Goal: Task Accomplishment & Management: Use online tool/utility

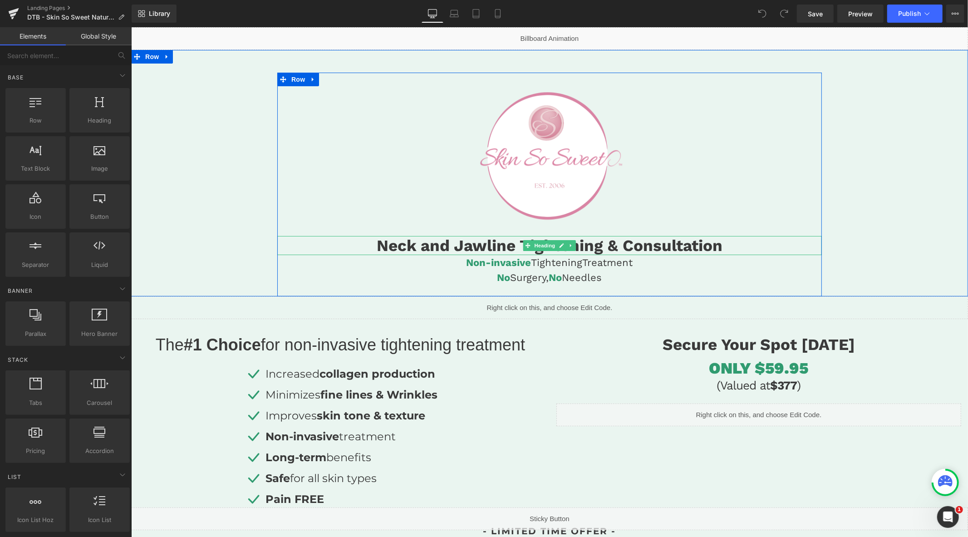
click at [463, 242] on h1 "Neck and Jawline Tightening & Consultation" at bounding box center [549, 244] width 544 height 19
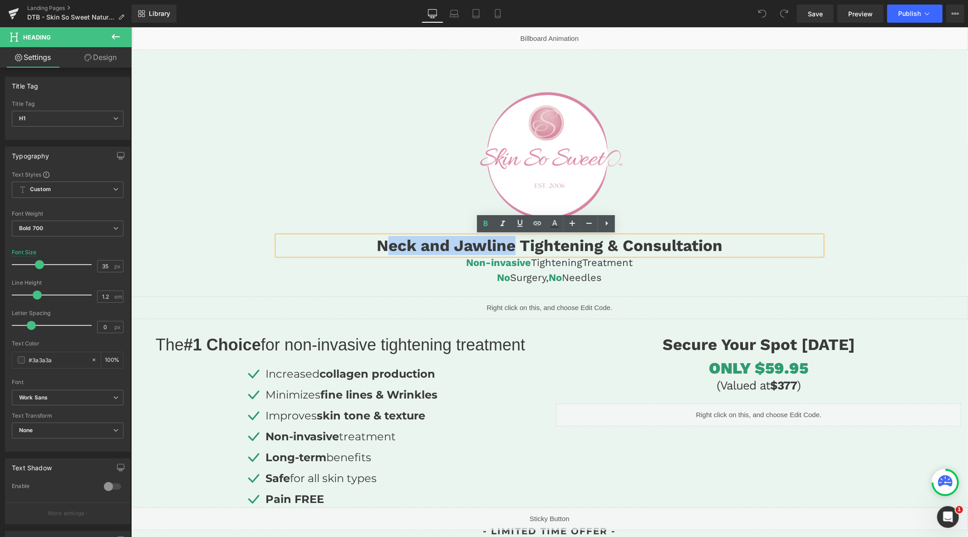
drag, startPoint x: 510, startPoint y: 247, endPoint x: 379, endPoint y: 241, distance: 130.8
click at [379, 241] on h1 "Neck and Jawline Tightening & Consultation" at bounding box center [549, 244] width 544 height 19
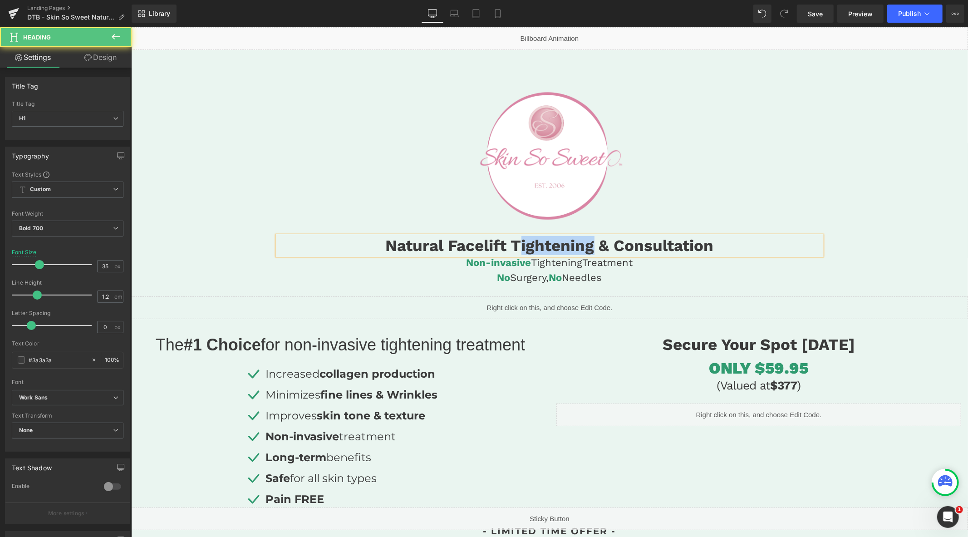
drag, startPoint x: 588, startPoint y: 248, endPoint x: 513, endPoint y: 250, distance: 74.4
click at [513, 250] on h1 "Natural Facelift Tightening & Consultation" at bounding box center [549, 244] width 544 height 19
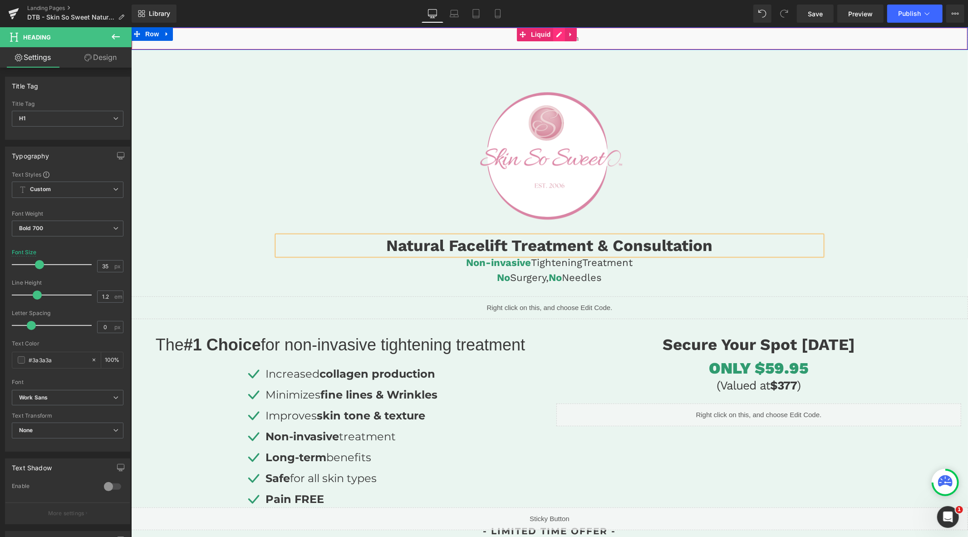
click at [555, 34] on div "Liquid" at bounding box center [549, 38] width 837 height 23
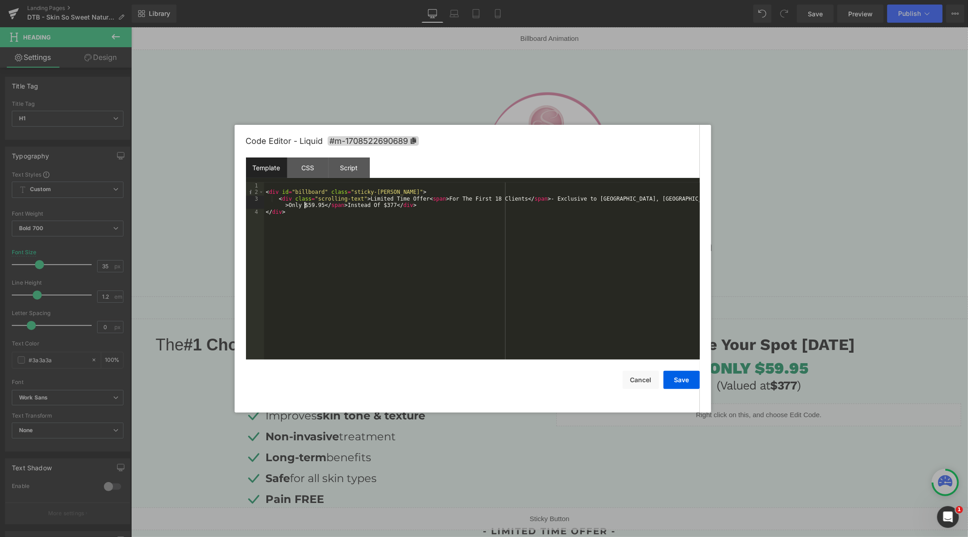
click at [306, 207] on div "< div id = "billboard" class = "sticky-barOne" > < div class = "scrolling-text"…" at bounding box center [482, 277] width 436 height 190
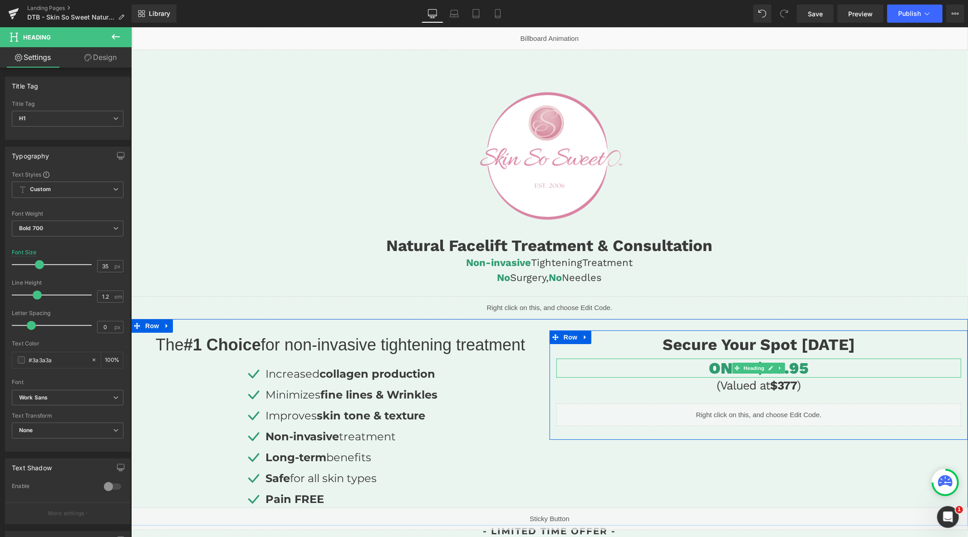
click at [794, 363] on h1 "ONLY $59.95" at bounding box center [758, 367] width 405 height 19
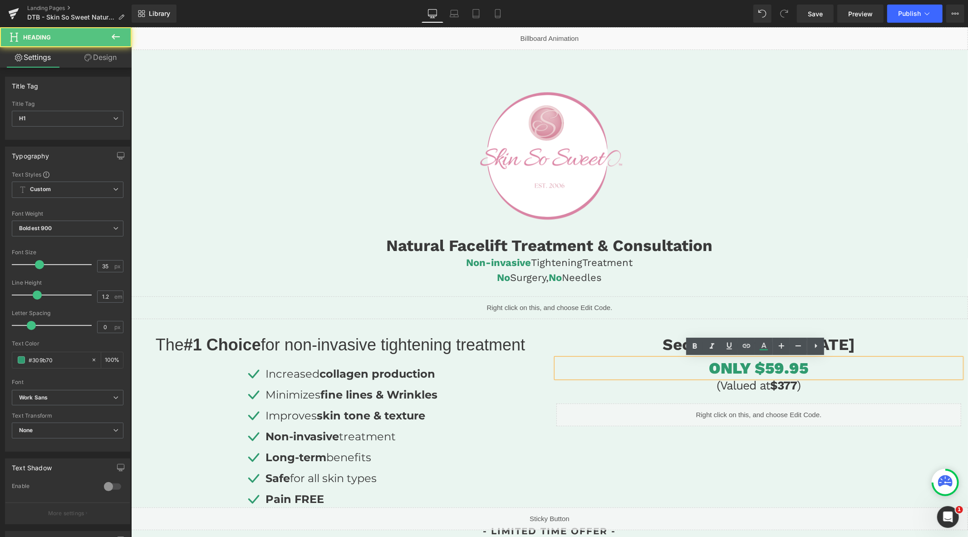
click at [771, 368] on h1 "ONLY $59.95" at bounding box center [758, 367] width 405 height 19
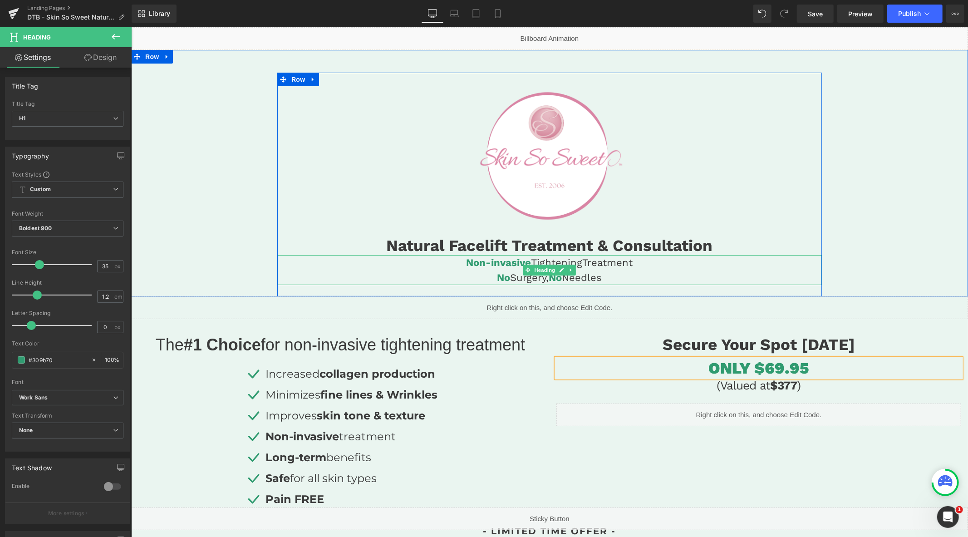
click at [607, 259] on h4 "Non-invasive Tightening Treatment" at bounding box center [549, 262] width 544 height 15
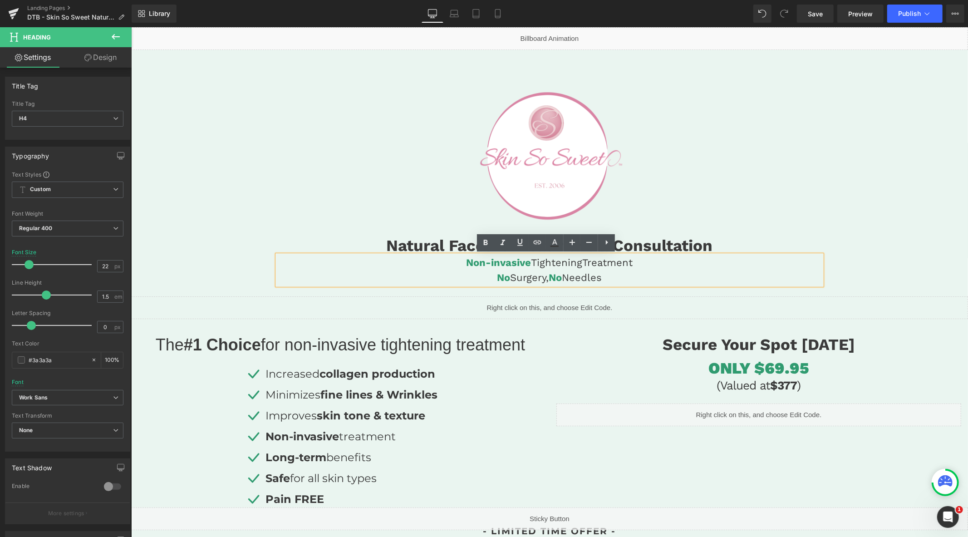
drag, startPoint x: 576, startPoint y: 262, endPoint x: 530, endPoint y: 264, distance: 45.9
click at [531, 264] on span "Tightening" at bounding box center [556, 261] width 51 height 11
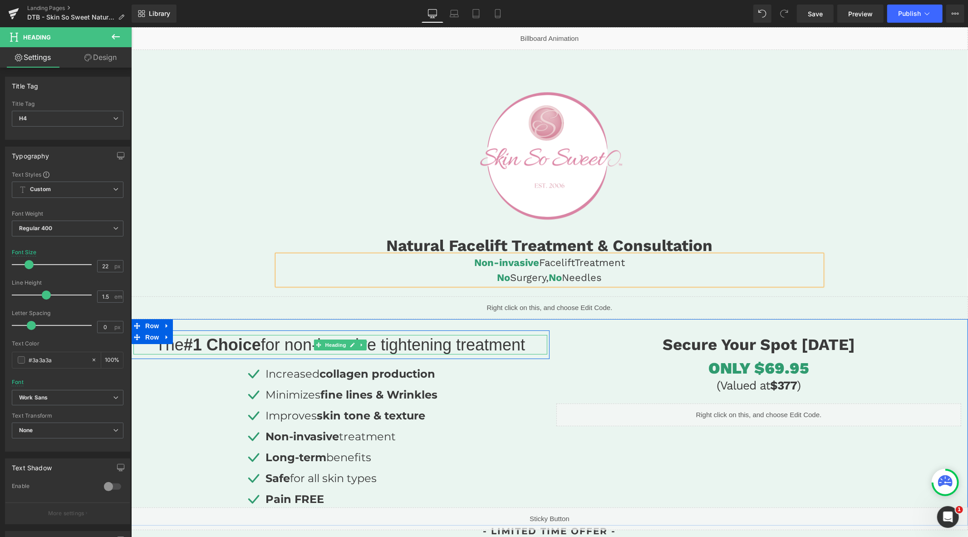
click at [450, 344] on span "for non-invasive tightening treatment" at bounding box center [392, 344] width 264 height 19
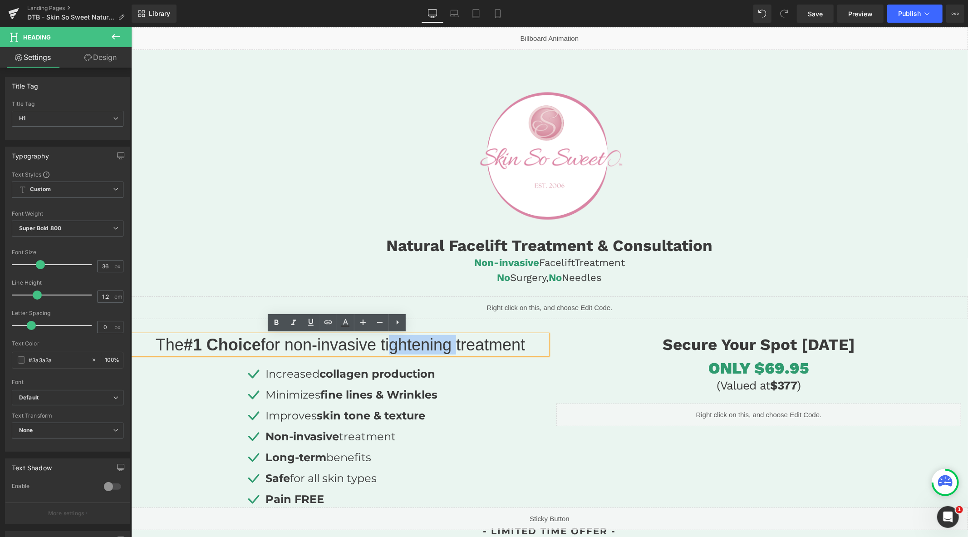
drag, startPoint x: 456, startPoint y: 346, endPoint x: 389, endPoint y: 344, distance: 67.6
click at [389, 345] on span "for non-invasive tightening treatment" at bounding box center [392, 344] width 264 height 19
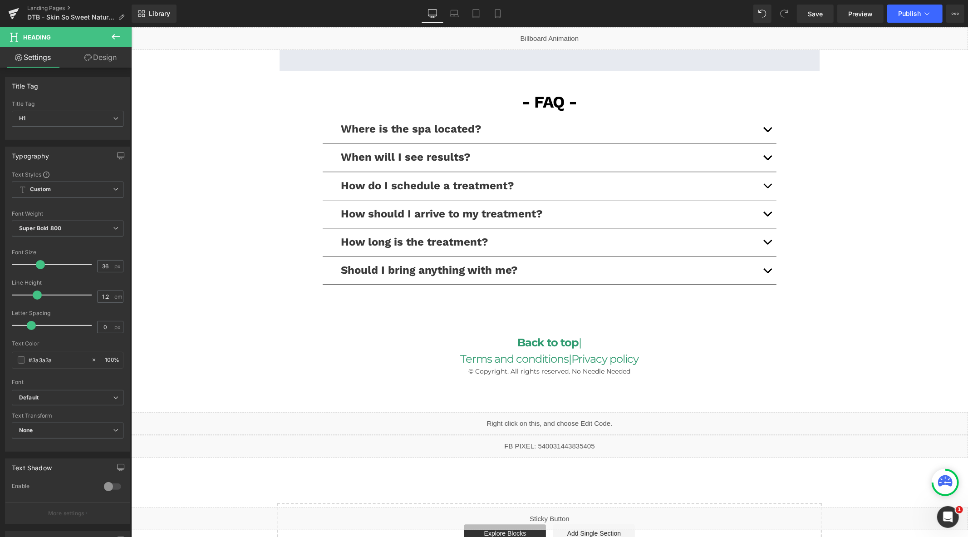
scroll to position [2059, 0]
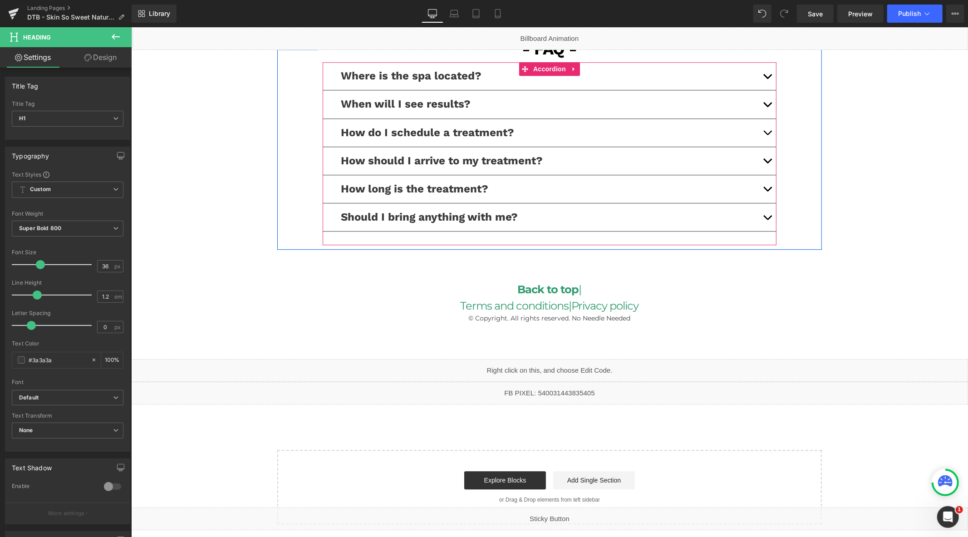
click at [767, 191] on span "button" at bounding box center [767, 191] width 0 height 0
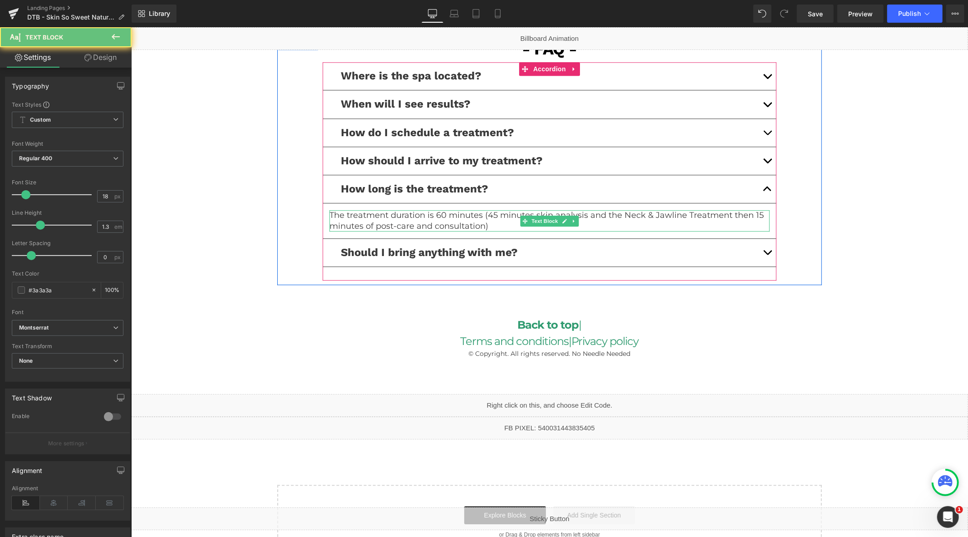
click at [683, 221] on p "The treatment duration is 60 minutes (45 minutes skin analysis and the Neck & J…" at bounding box center [549, 220] width 440 height 21
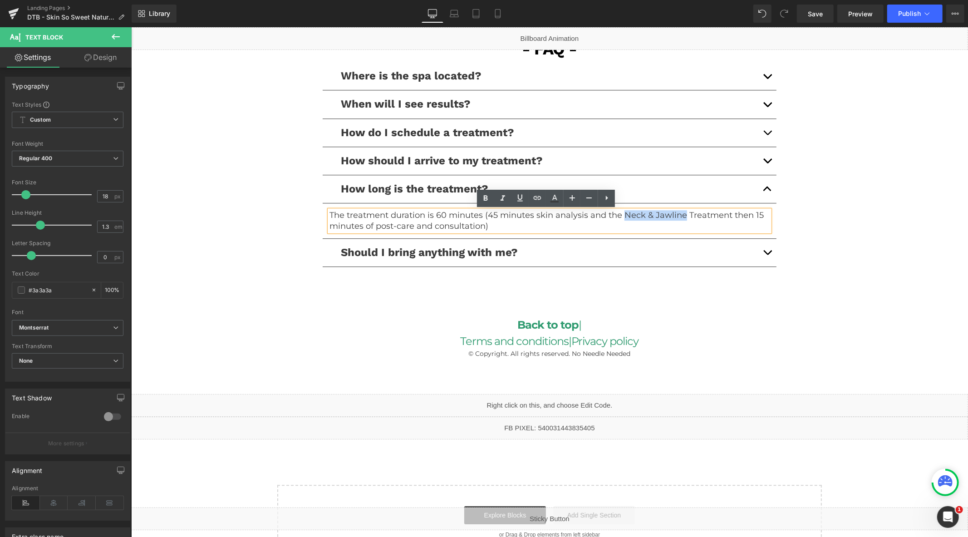
drag, startPoint x: 678, startPoint y: 218, endPoint x: 618, endPoint y: 214, distance: 60.5
click at [618, 214] on p "The treatment duration is 60 minutes (45 minutes skin analysis and the Neck & J…" at bounding box center [549, 220] width 440 height 21
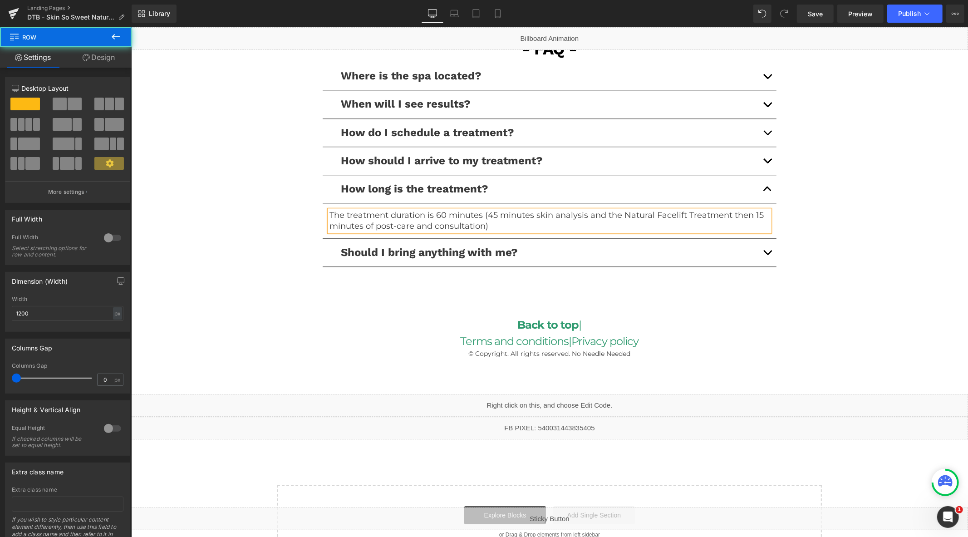
click at [281, 240] on div "- FAQ - Text Block Row Where is the spa located? Text Block We are located at: …" at bounding box center [549, 158] width 544 height 245
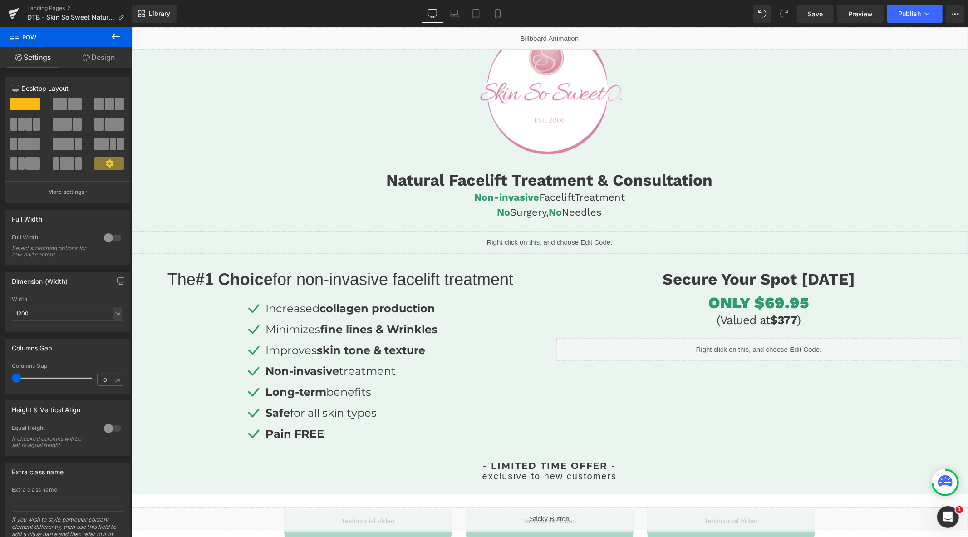
scroll to position [0, 0]
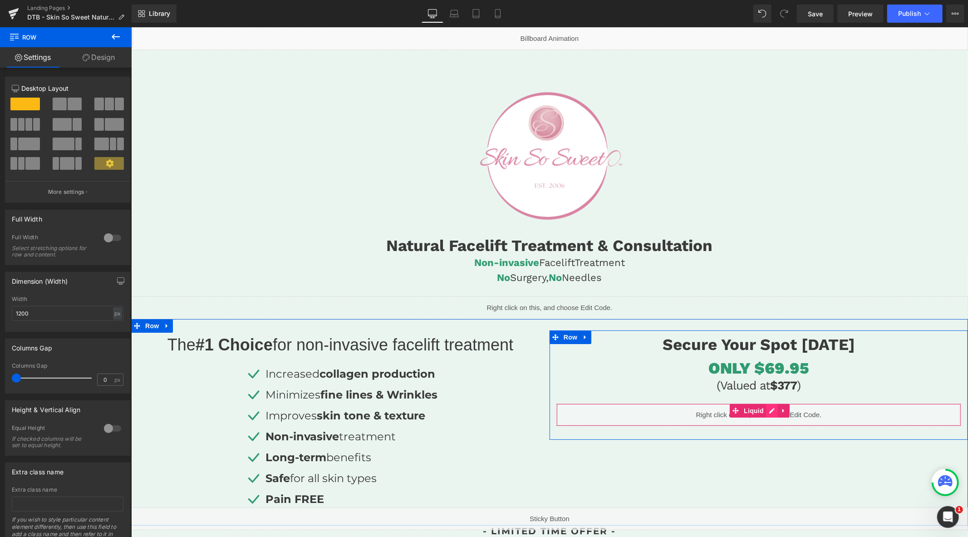
click at [770, 409] on div "Liquid" at bounding box center [758, 414] width 405 height 23
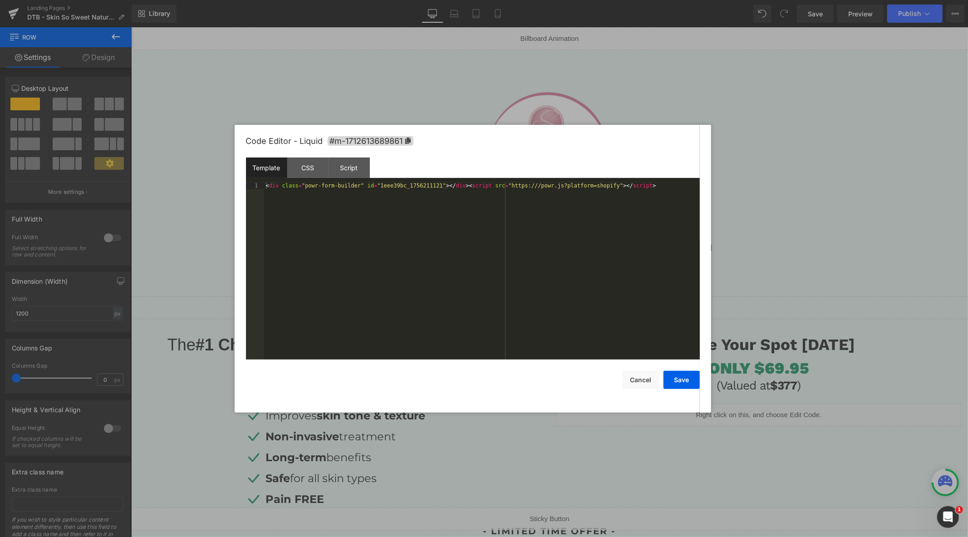
click at [510, 229] on div "< div class = "powr-form-builder" id = "1eee39bc_1756211121" > </ div > < scrip…" at bounding box center [482, 277] width 436 height 190
click at [679, 378] on button "Save" at bounding box center [681, 380] width 36 height 18
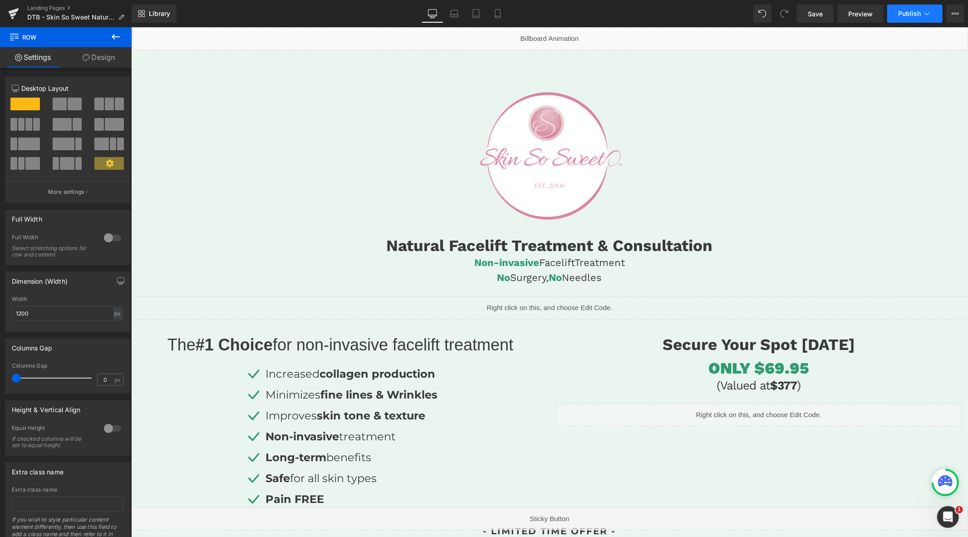
click at [912, 14] on span "Publish" at bounding box center [909, 13] width 23 height 7
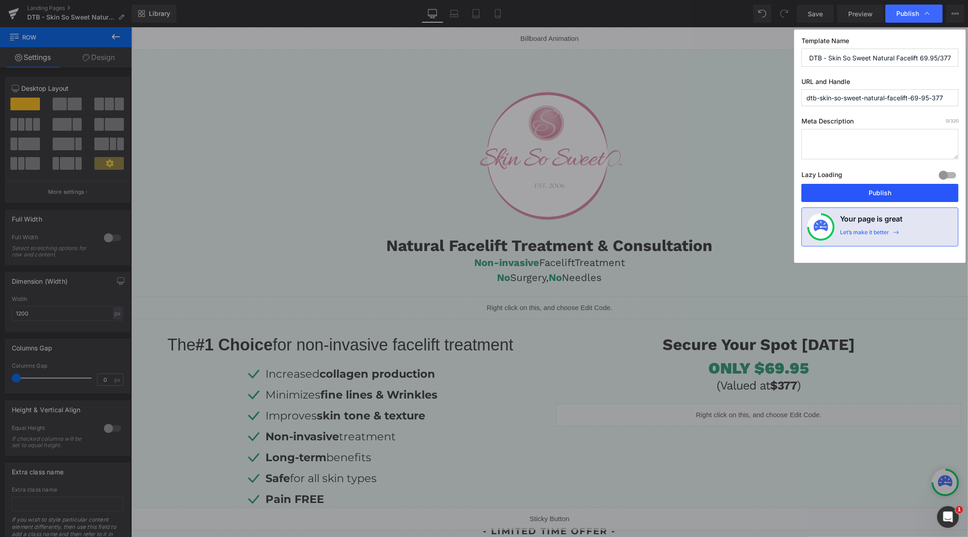
click at [876, 193] on button "Publish" at bounding box center [879, 193] width 157 height 18
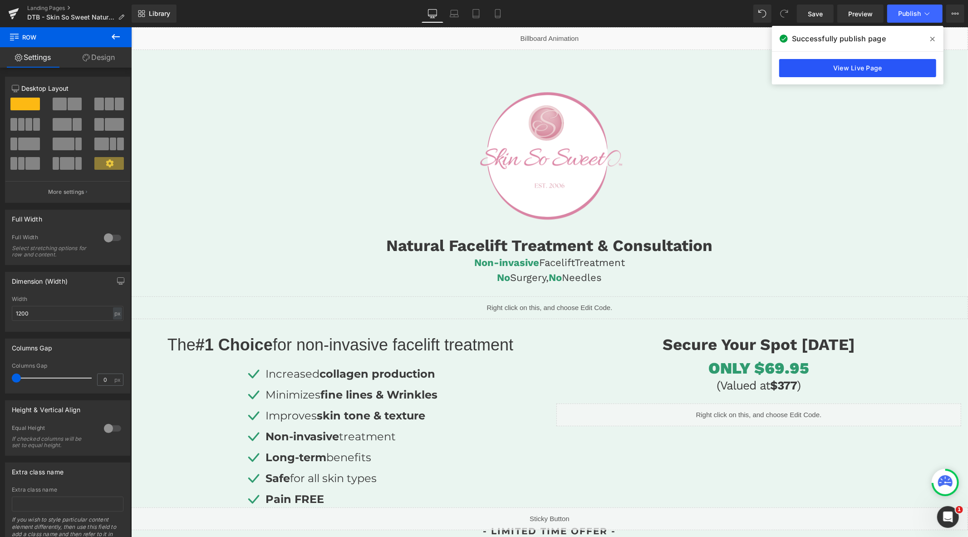
click at [845, 69] on link "View Live Page" at bounding box center [857, 68] width 157 height 18
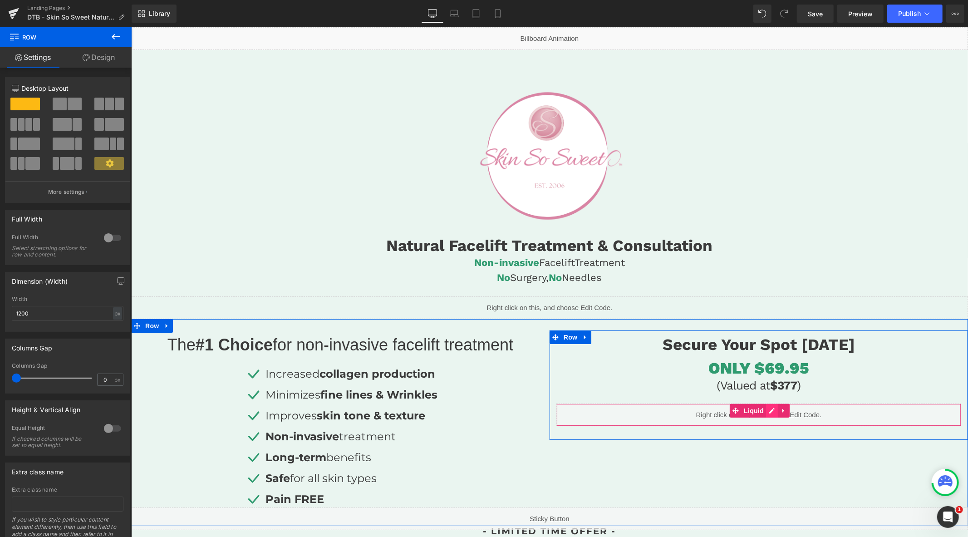
click at [764, 411] on div "Liquid" at bounding box center [758, 414] width 405 height 23
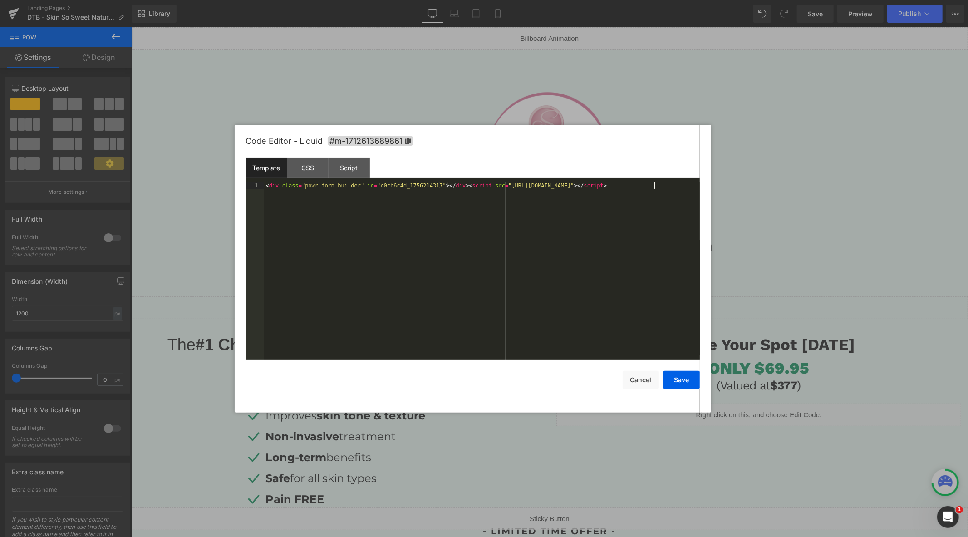
click at [557, 230] on div "< div class = "powr-form-builder" id = "c0cb6c4d_1756214317" > </ div > < scrip…" at bounding box center [482, 277] width 436 height 190
click at [691, 383] on button "Save" at bounding box center [681, 380] width 36 height 18
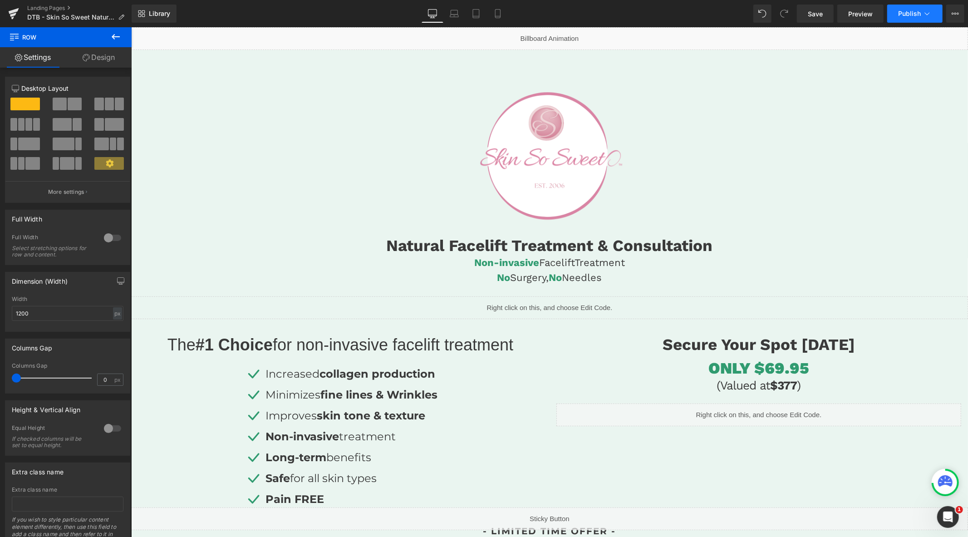
click at [902, 19] on button "Publish" at bounding box center [914, 14] width 55 height 18
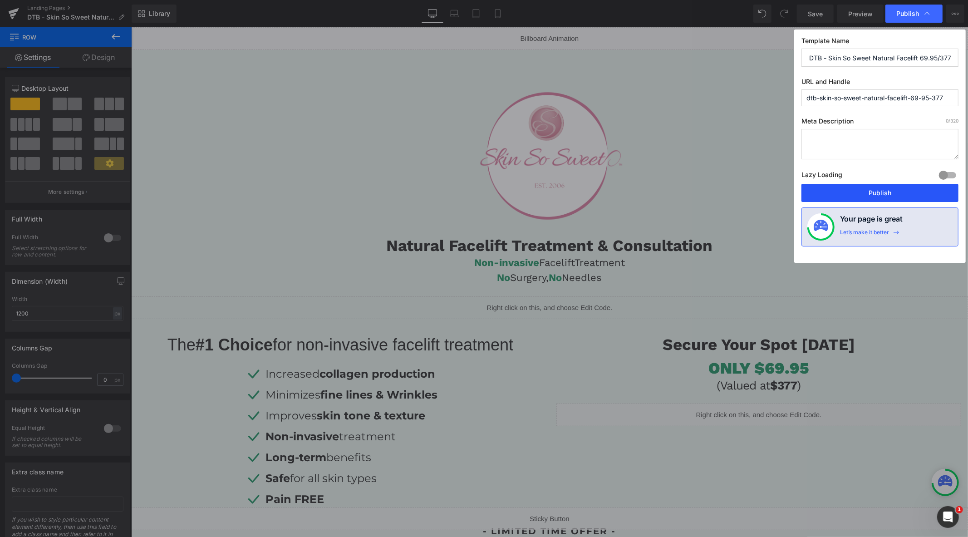
click at [831, 192] on button "Publish" at bounding box center [879, 193] width 157 height 18
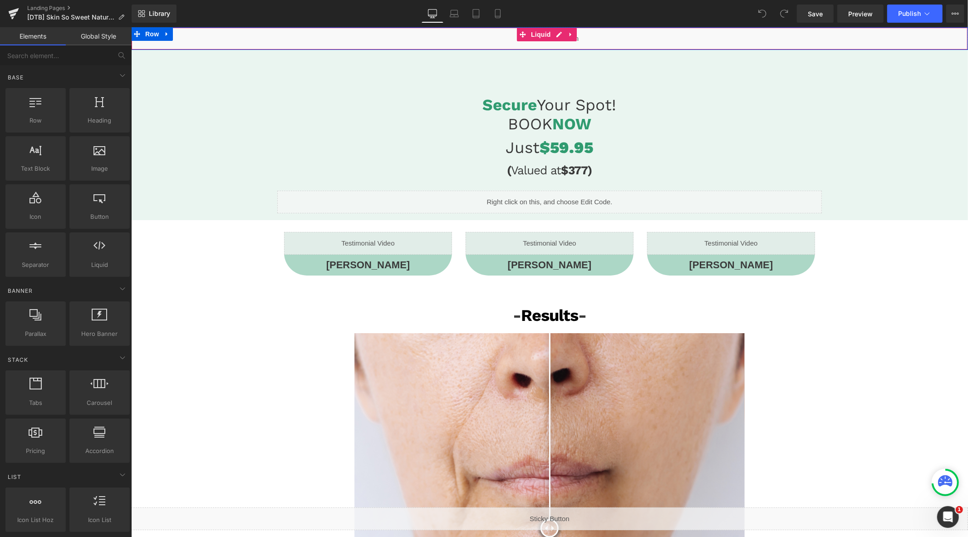
click at [566, 32] on link at bounding box center [570, 34] width 12 height 14
click at [541, 34] on div "Liquid" at bounding box center [549, 38] width 837 height 23
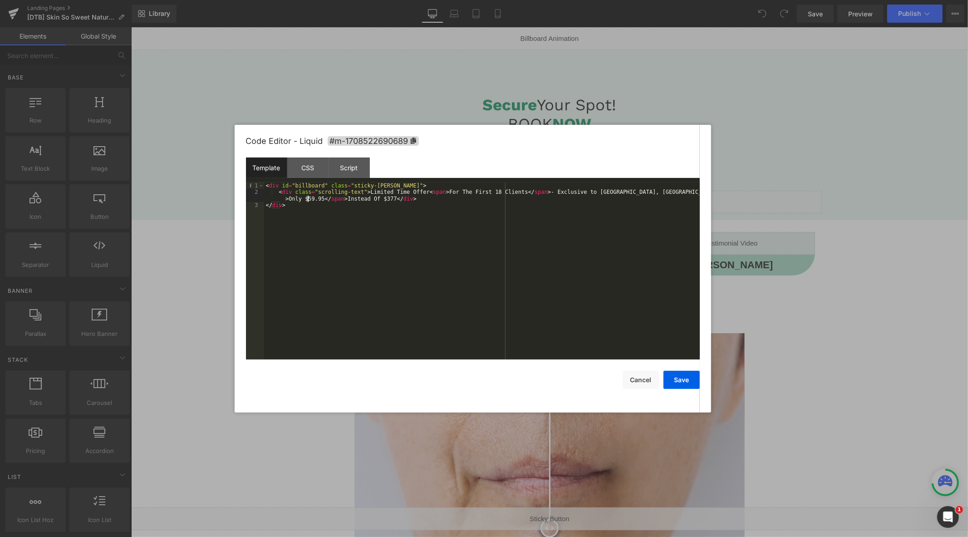
click at [0, 0] on div "< div id = "billboard" class = "sticky-barOne" > < div class = "scrolling-text"…" at bounding box center [0, 0] width 0 height 0
click at [0, 0] on button "Save" at bounding box center [0, 0] width 0 height 0
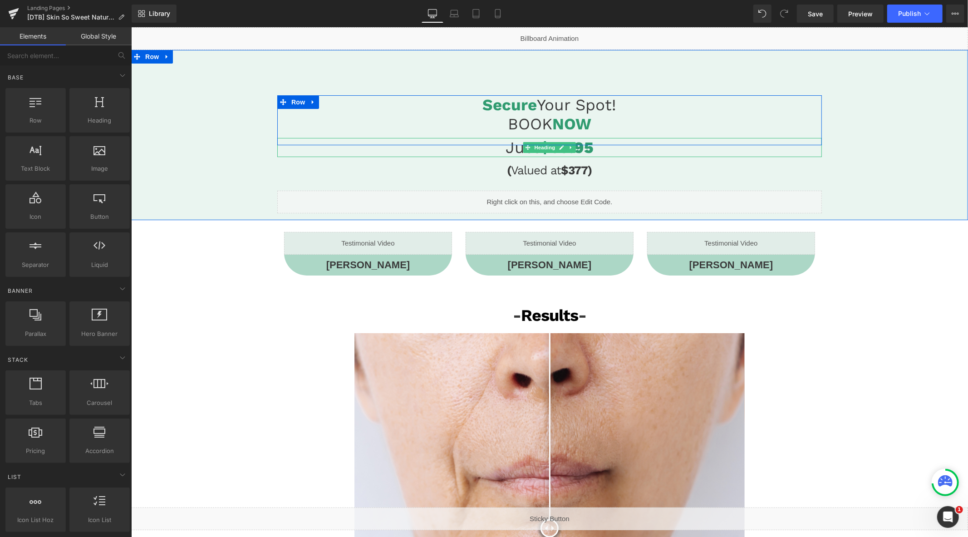
click at [588, 144] on div at bounding box center [549, 143] width 544 height 2
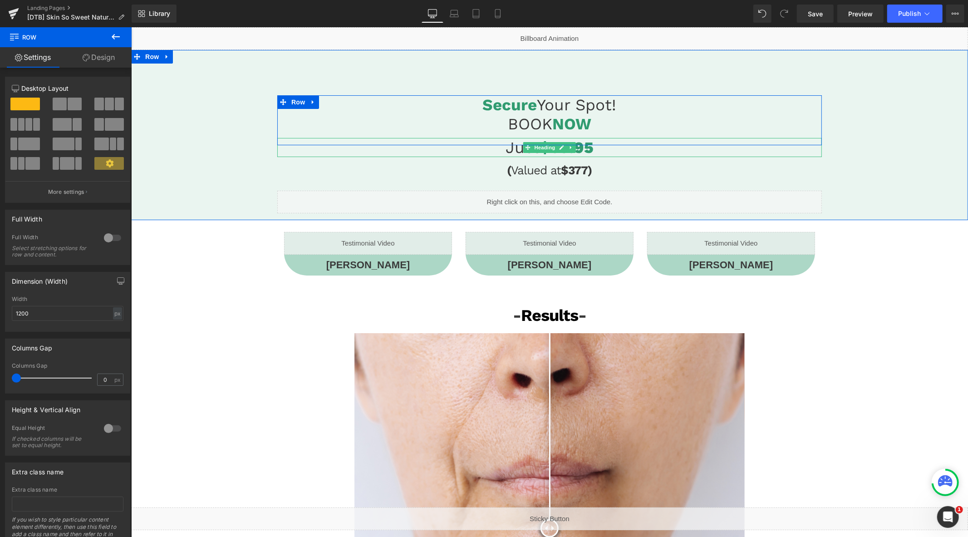
click at [594, 148] on h1 "Just $59.95" at bounding box center [549, 146] width 544 height 19
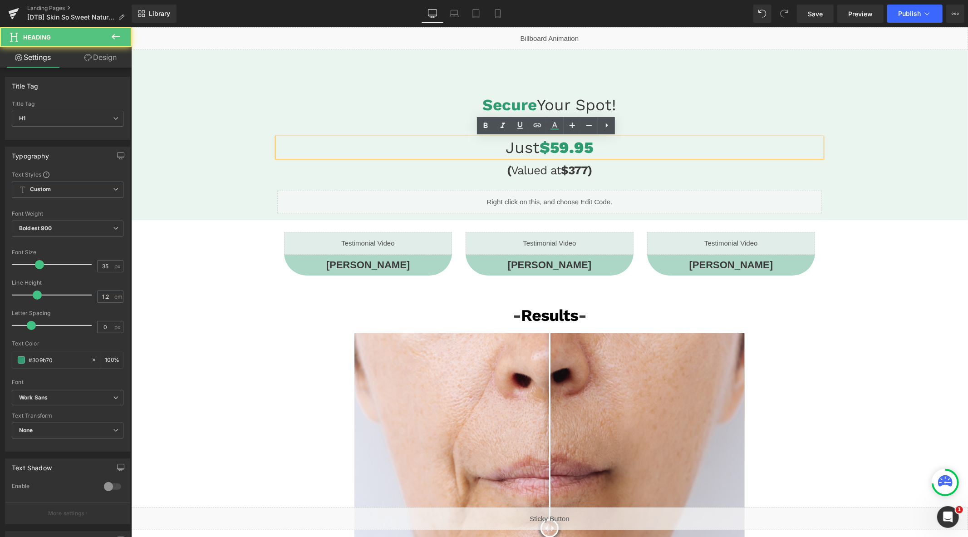
click at [589, 148] on h1 "Just $59.95" at bounding box center [549, 146] width 544 height 19
click at [559, 147] on h1 "Just $59.95" at bounding box center [549, 146] width 544 height 19
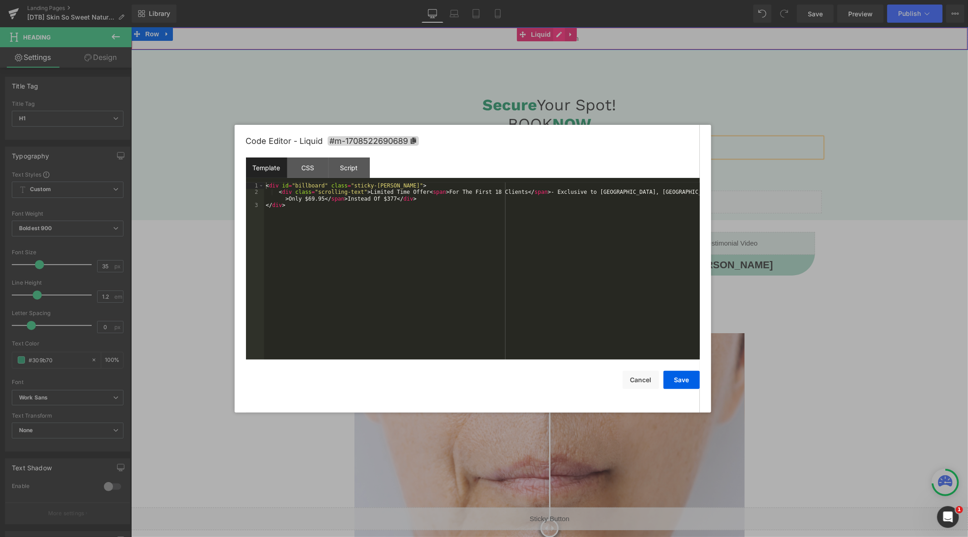
click at [556, 33] on div "Liquid" at bounding box center [549, 38] width 837 height 23
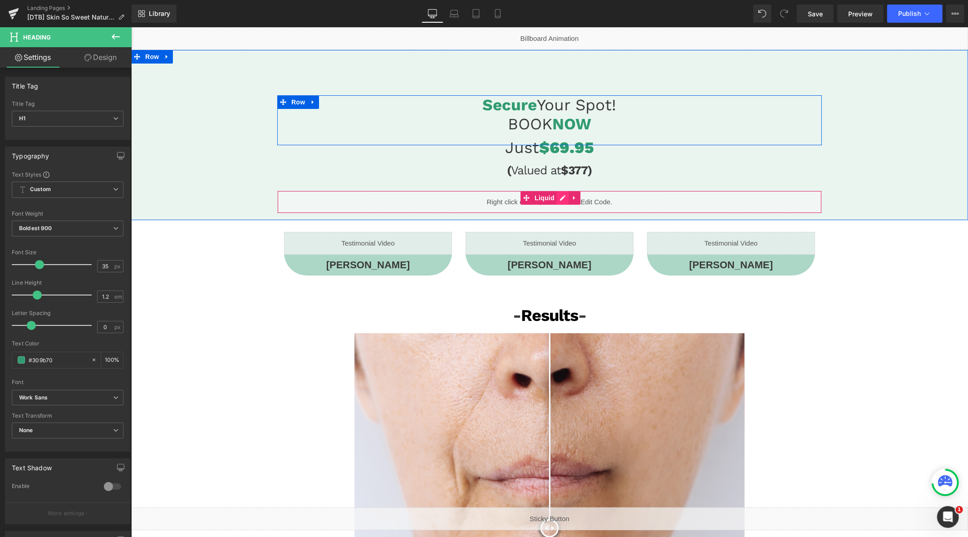
click at [561, 198] on div "Liquid" at bounding box center [549, 201] width 544 height 23
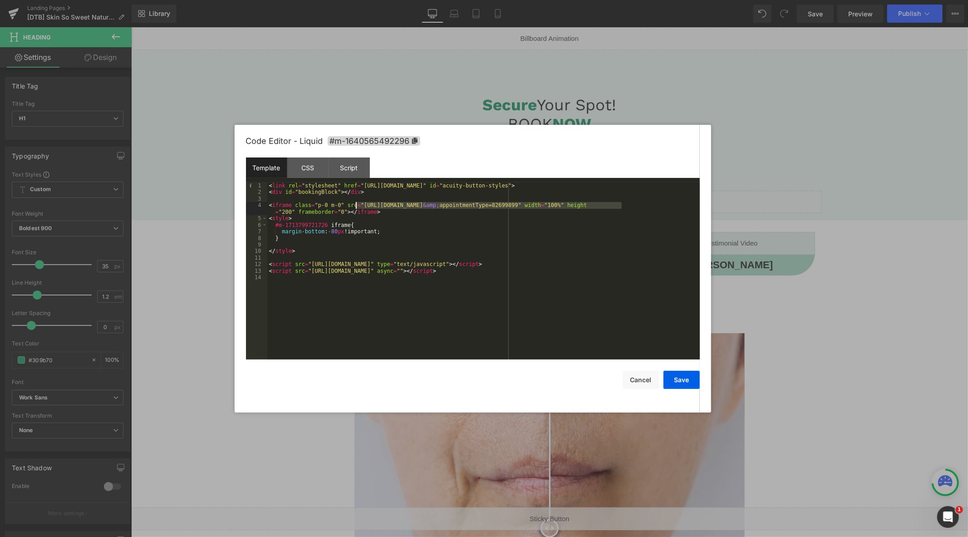
drag, startPoint x: 622, startPoint y: 205, endPoint x: 357, endPoint y: 205, distance: 265.0
click at [0, 0] on div "< link rel = "stylesheet" href = "https://embed.acuityscheduling.com/embed/butt…" at bounding box center [0, 0] width 0 height 0
click at [0, 0] on button "Save" at bounding box center [0, 0] width 0 height 0
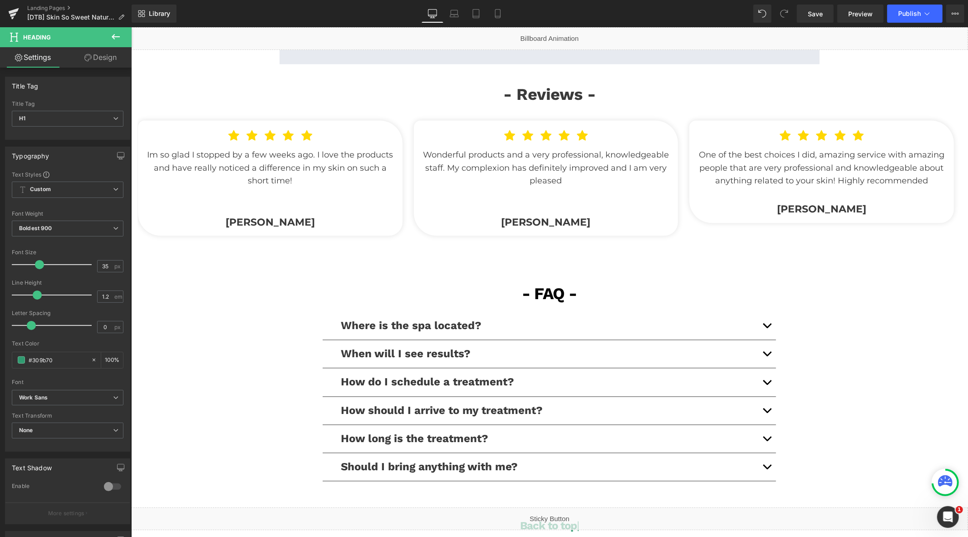
scroll to position [1764, 0]
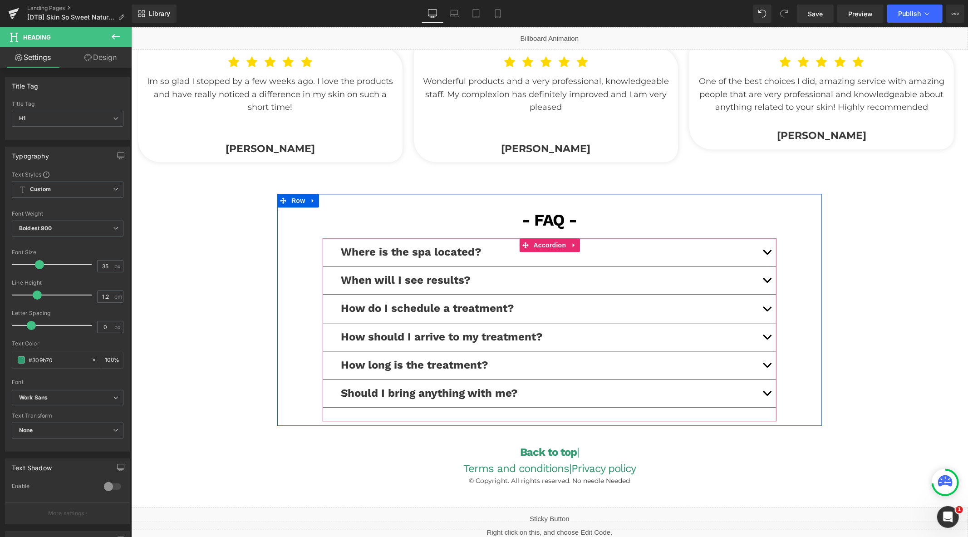
click at [764, 368] on button "button" at bounding box center [766, 365] width 18 height 28
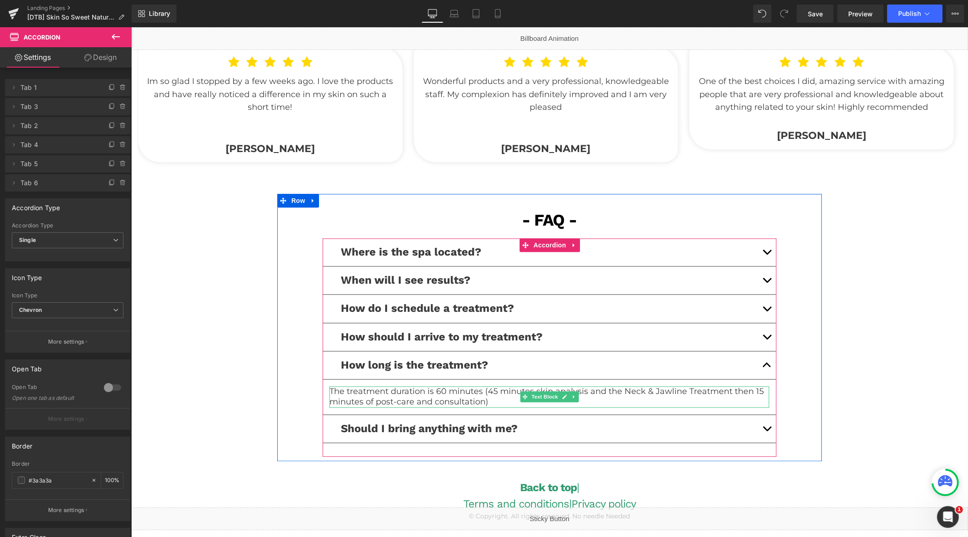
drag, startPoint x: 656, startPoint y: 398, endPoint x: 662, endPoint y: 397, distance: 6.0
click at [657, 398] on p "The treatment duration is 60 minutes (45 minutes skin analysis and the Neck & J…" at bounding box center [549, 396] width 440 height 21
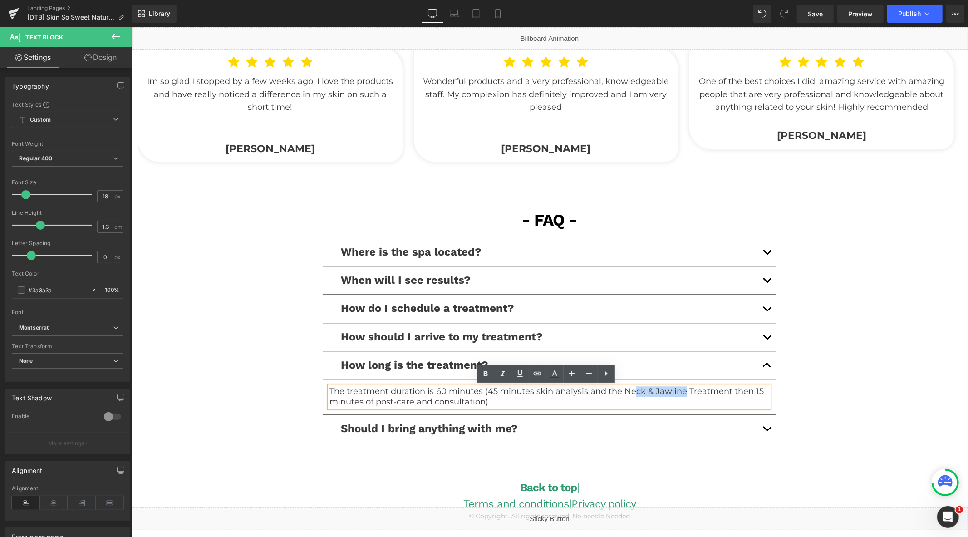
drag, startPoint x: 679, startPoint y: 392, endPoint x: 627, endPoint y: 393, distance: 52.2
click at [627, 393] on p "The treatment duration is 60 minutes (45 minutes skin analysis and the Neck & J…" at bounding box center [549, 396] width 440 height 21
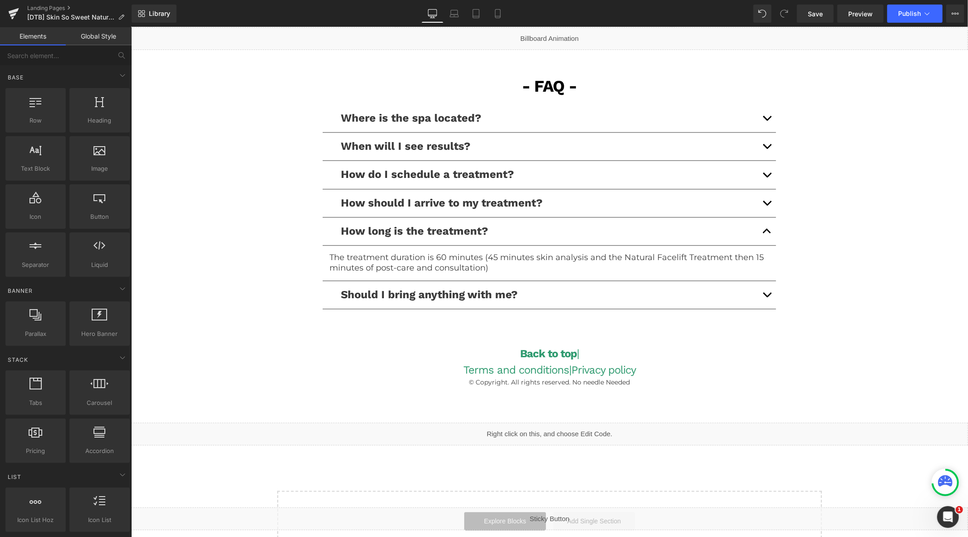
scroll to position [1939, 0]
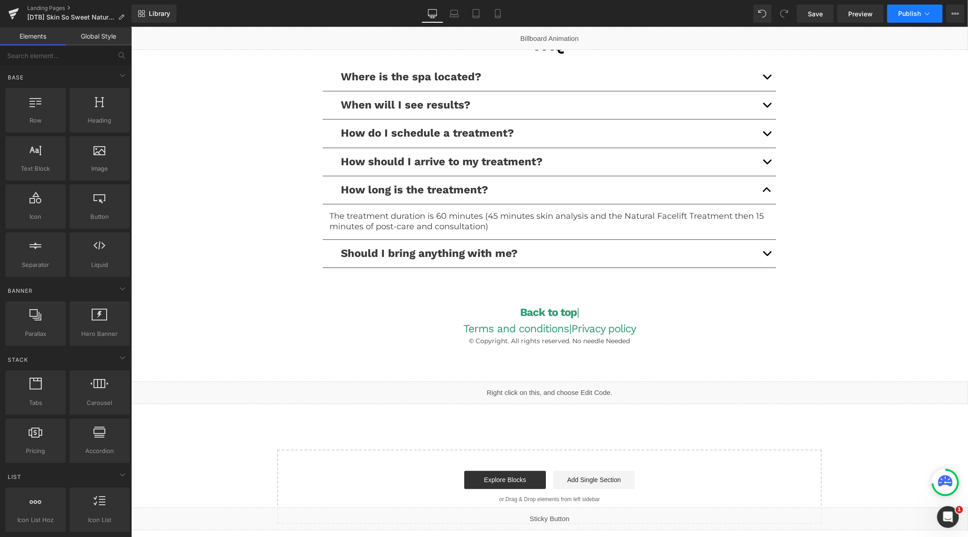
click at [909, 17] on span "Publish" at bounding box center [909, 13] width 23 height 7
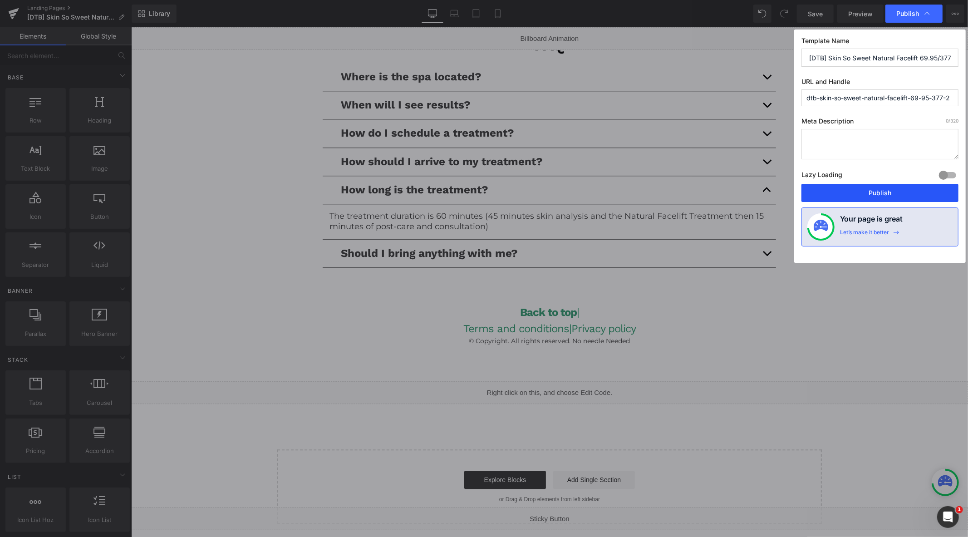
drag, startPoint x: 846, startPoint y: 190, endPoint x: 644, endPoint y: 111, distance: 216.6
click at [846, 190] on button "Publish" at bounding box center [879, 193] width 157 height 18
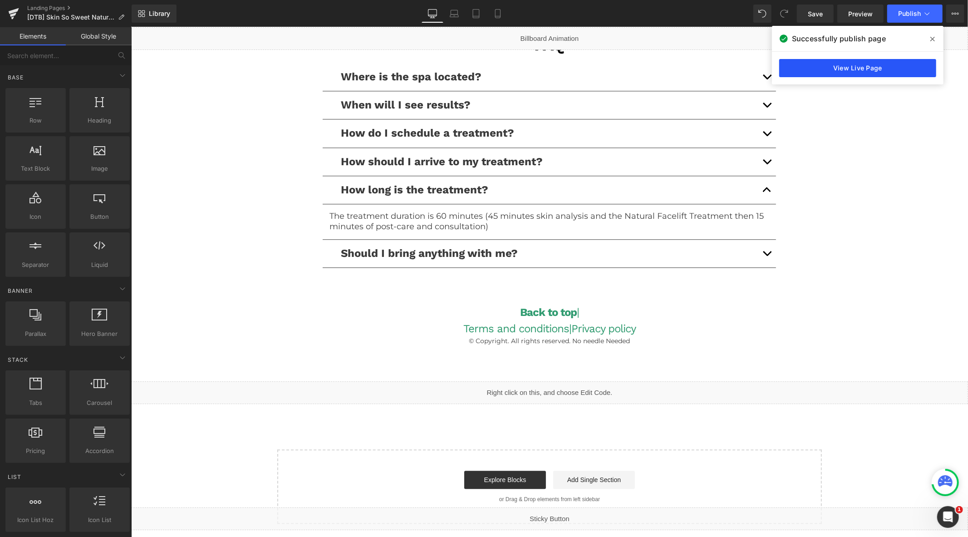
click at [849, 64] on link "View Live Page" at bounding box center [857, 68] width 157 height 18
